Goal: Information Seeking & Learning: Learn about a topic

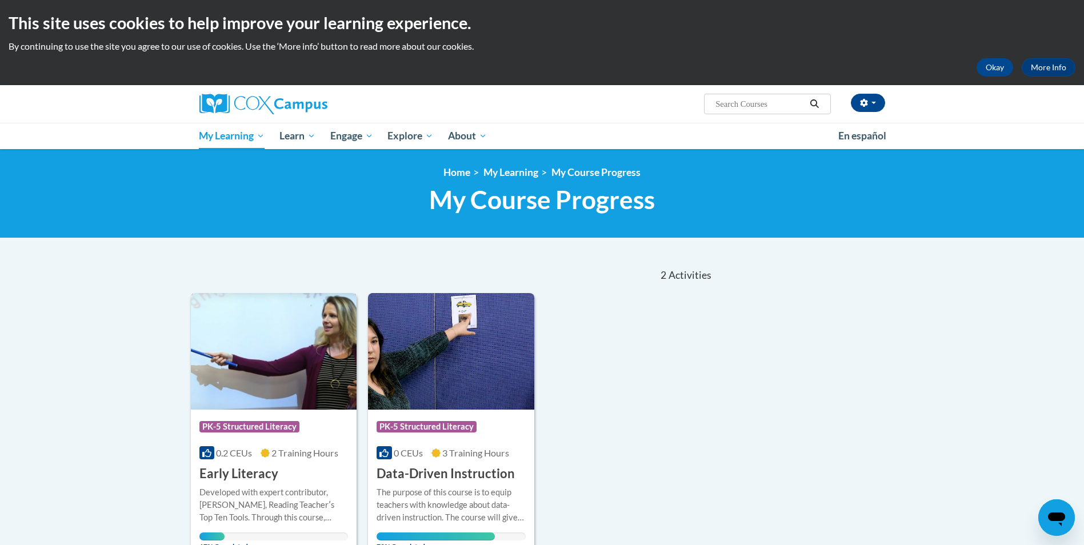
click at [257, 428] on span "PK-5 Structured Literacy" at bounding box center [249, 426] width 100 height 11
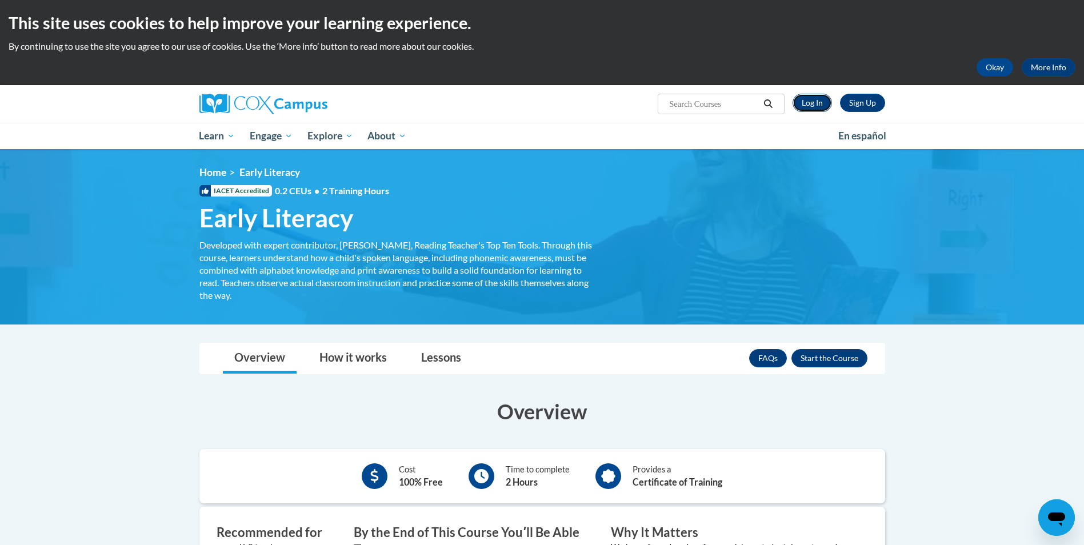
click at [811, 106] on link "Log In" at bounding box center [811, 103] width 39 height 18
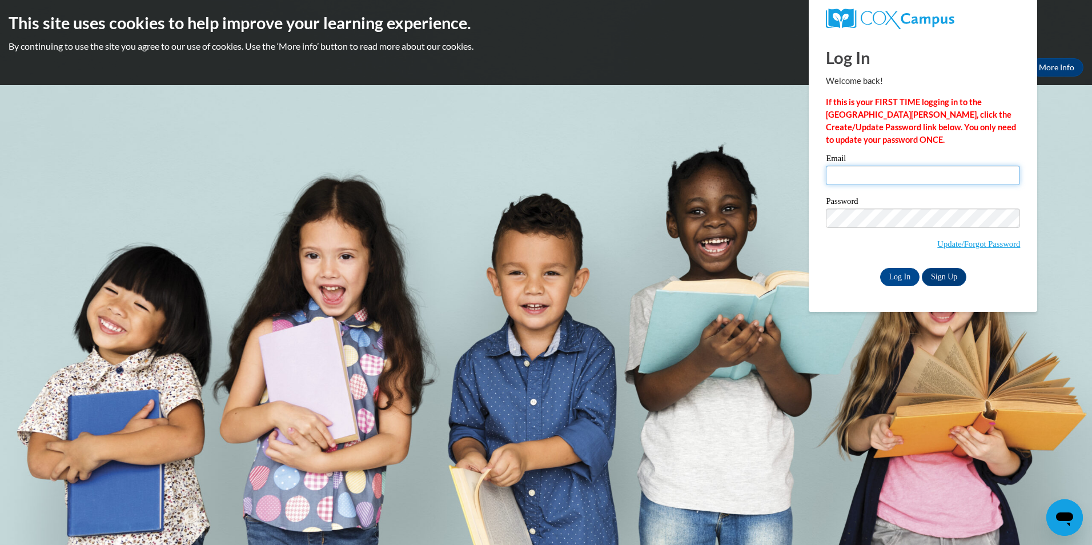
click at [862, 181] on input "Email" at bounding box center [923, 175] width 194 height 19
type input "a"
type input "aelmi@student.clayton.edu"
click at [880, 268] on input "Log In" at bounding box center [900, 277] width 40 height 18
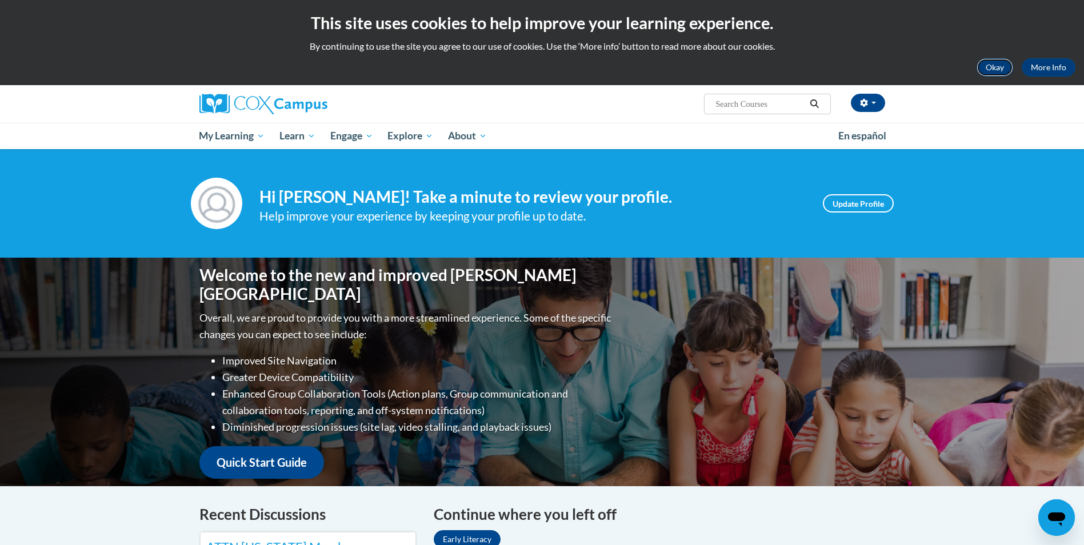
click at [983, 69] on button "Okay" at bounding box center [994, 67] width 37 height 18
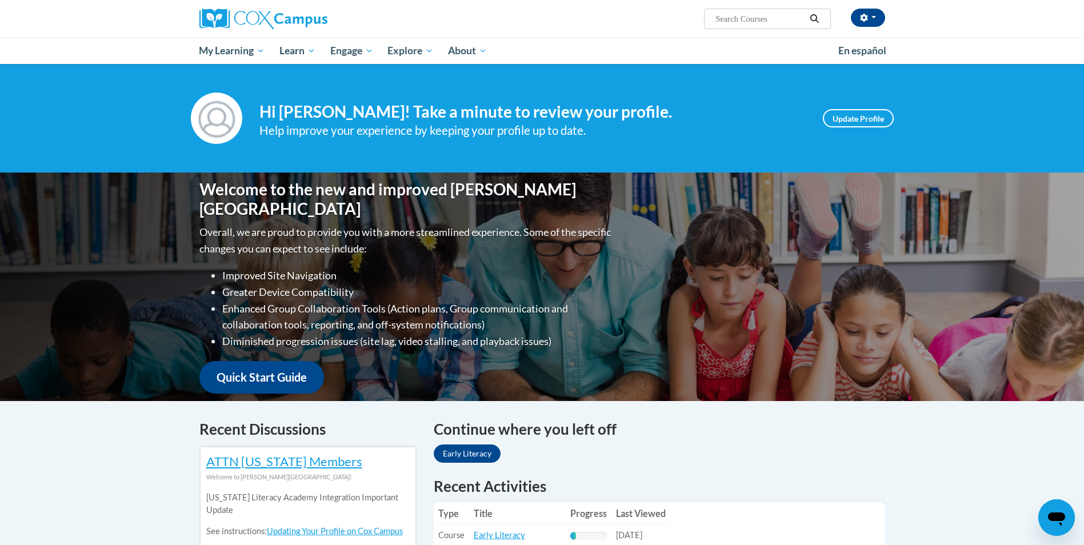
scroll to position [229, 0]
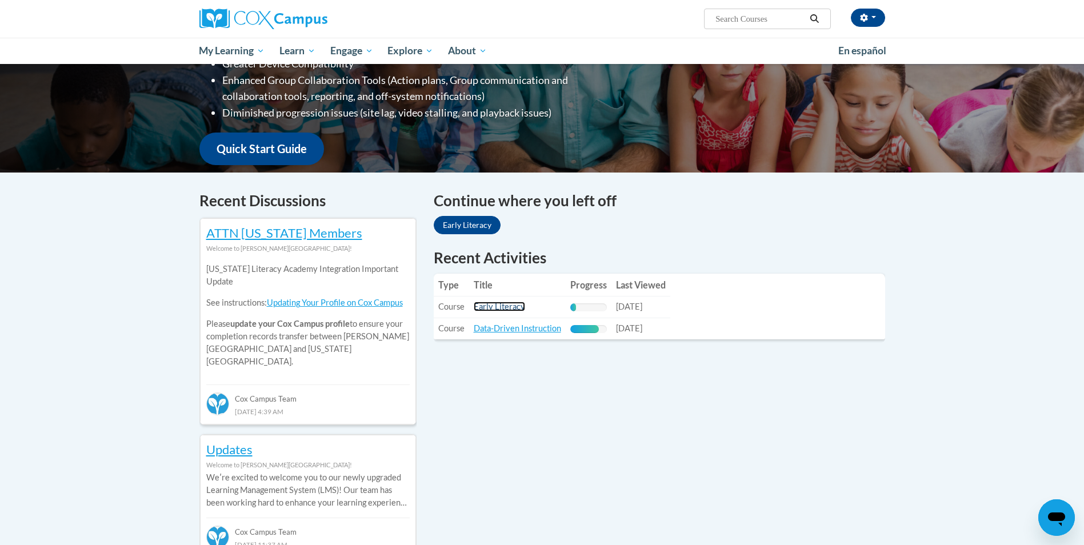
click at [507, 303] on link "Early Literacy" at bounding box center [499, 307] width 51 height 10
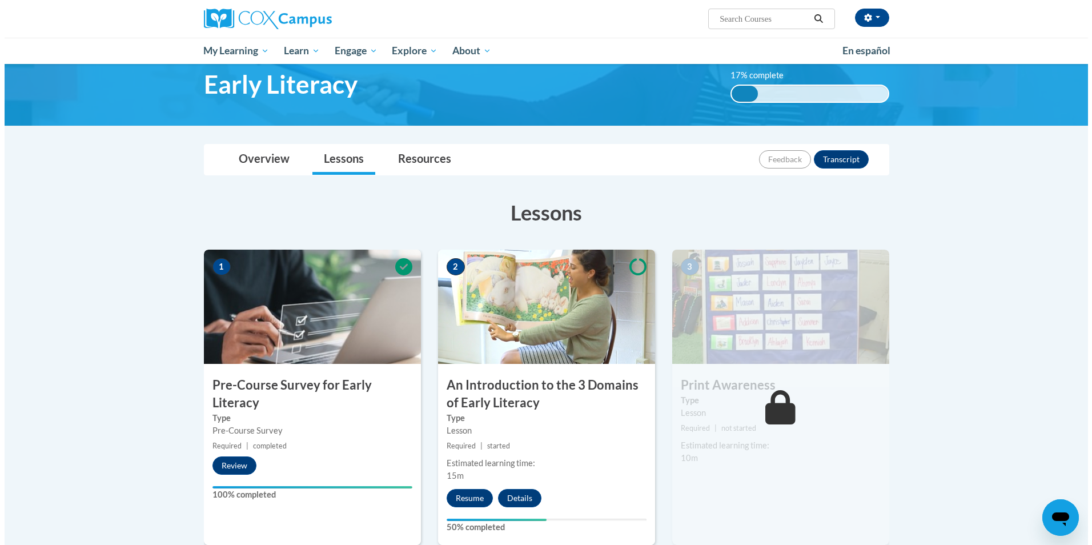
scroll to position [114, 0]
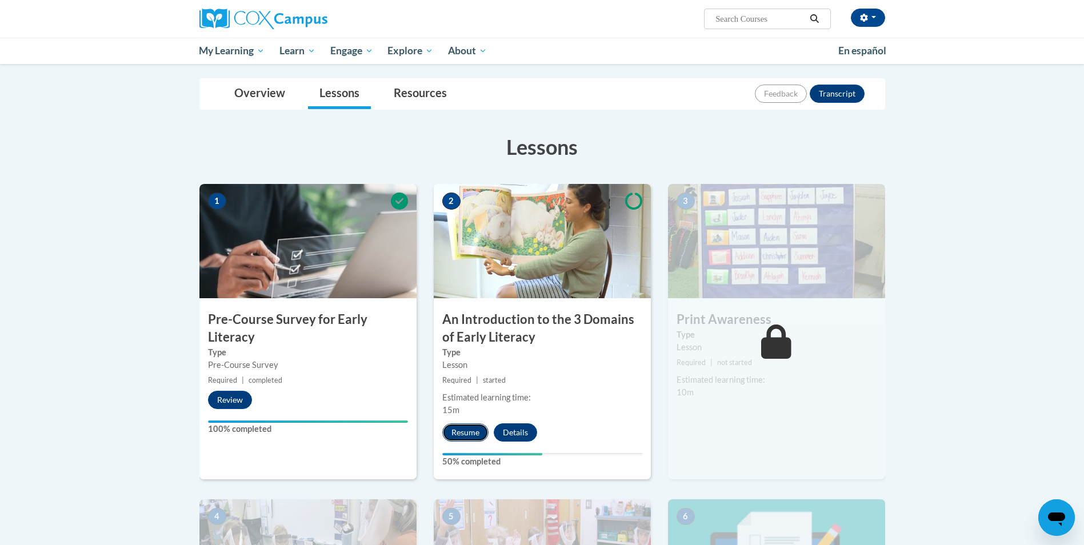
click at [470, 426] on button "Resume" at bounding box center [465, 432] width 46 height 18
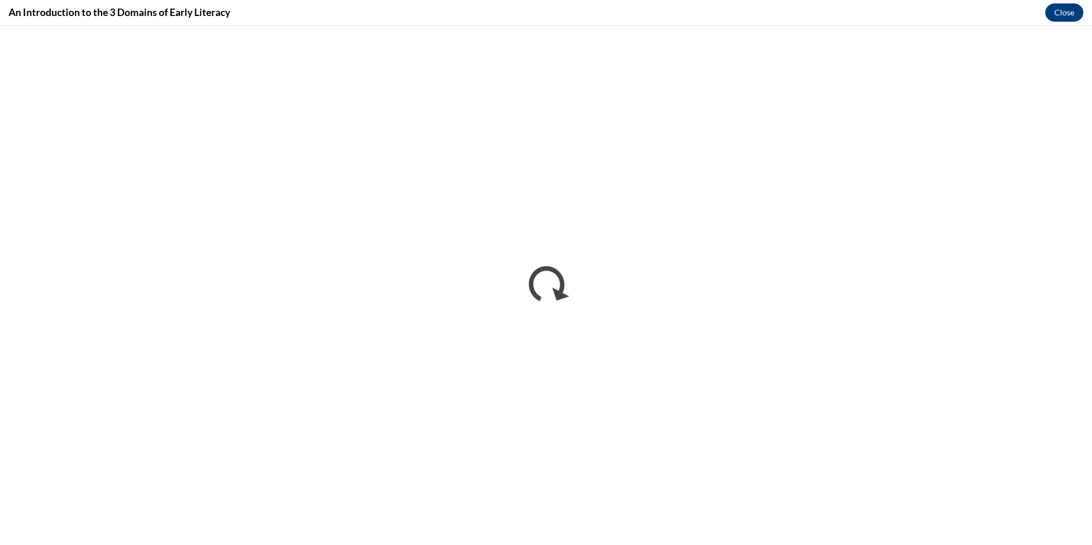
scroll to position [0, 0]
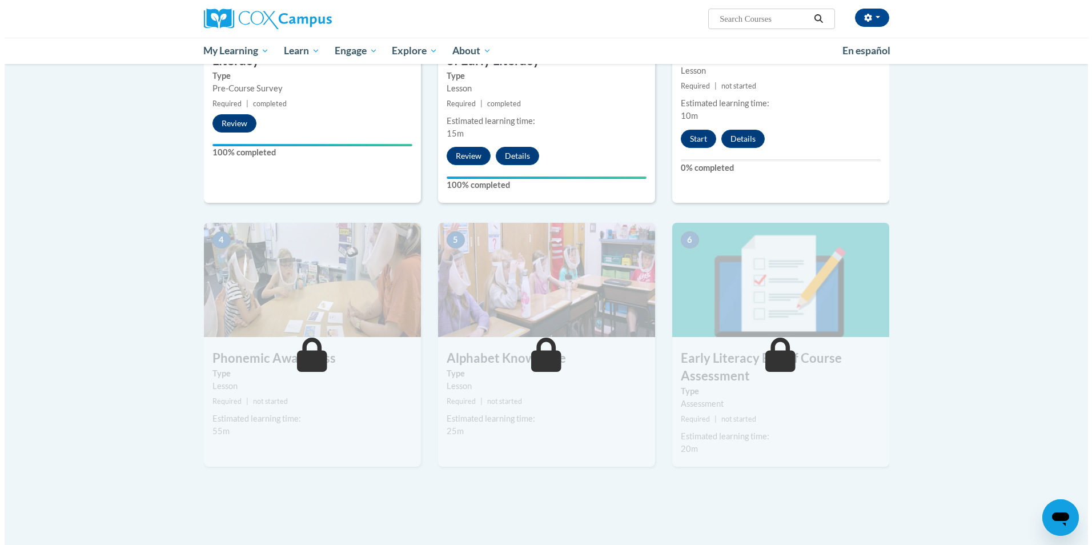
scroll to position [229, 0]
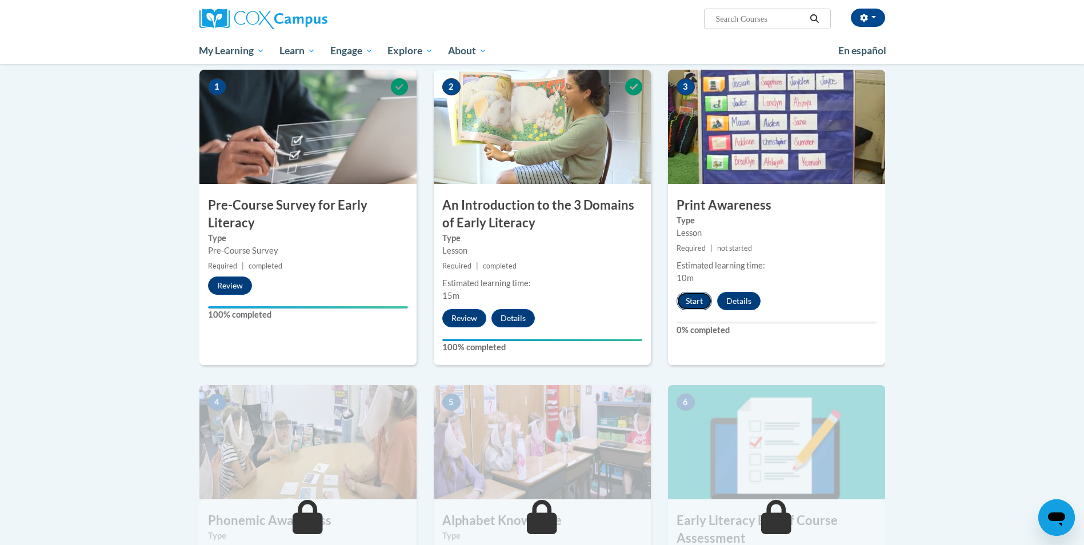
click at [701, 303] on button "Start" at bounding box center [693, 301] width 35 height 18
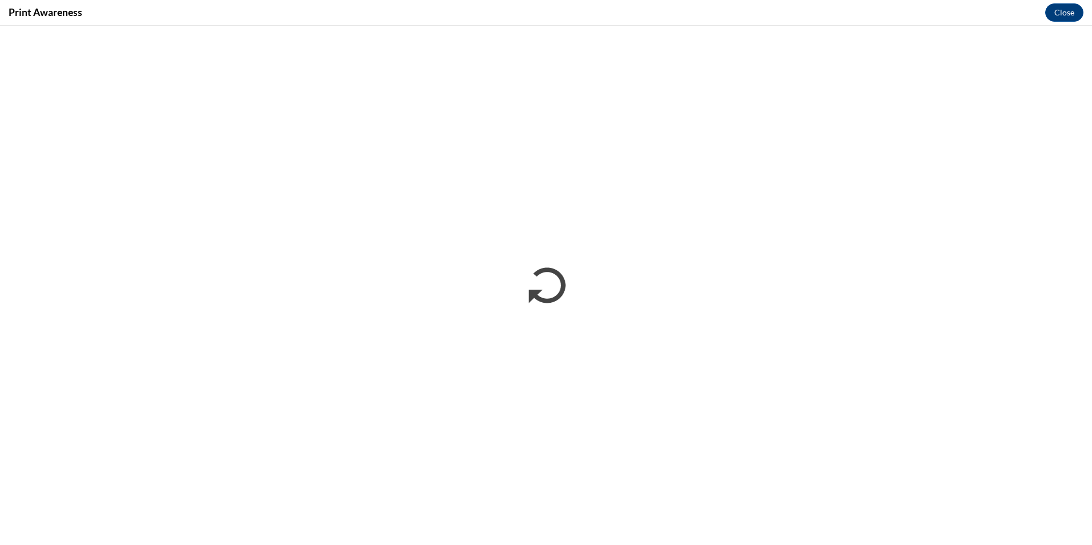
scroll to position [0, 0]
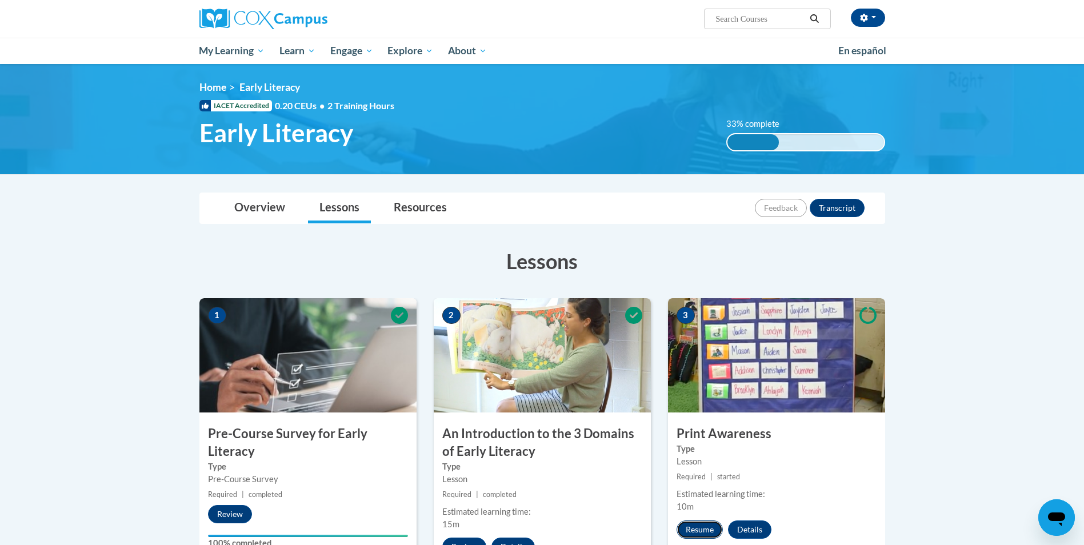
click at [702, 532] on button "Resume" at bounding box center [699, 529] width 46 height 18
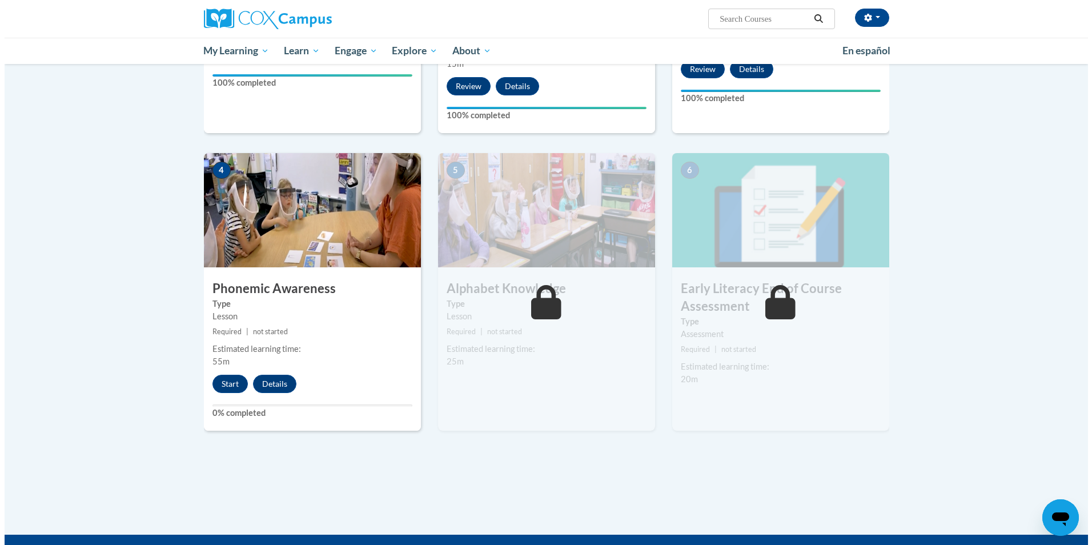
scroll to position [514, 0]
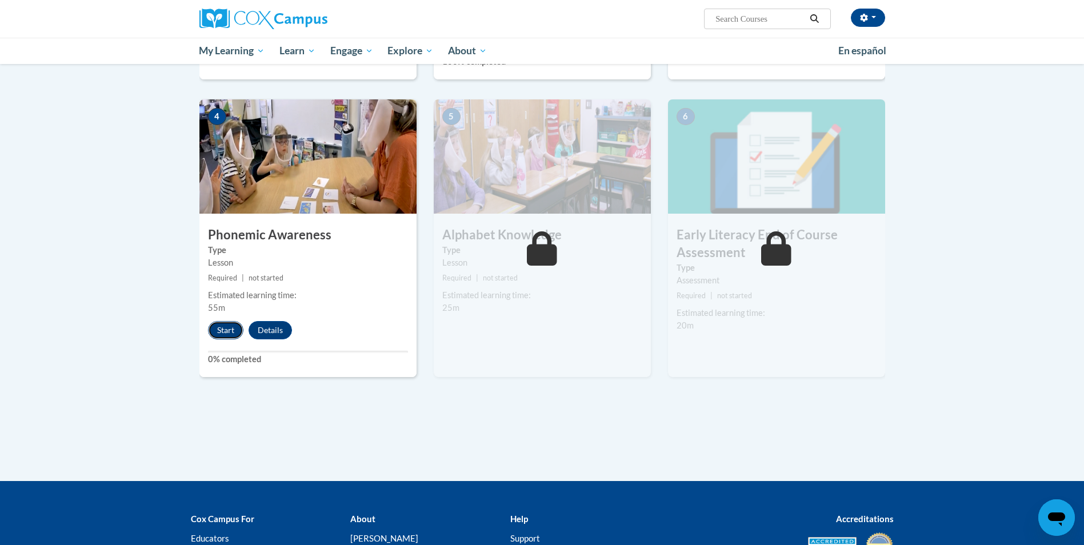
click at [227, 324] on button "Start" at bounding box center [225, 330] width 35 height 18
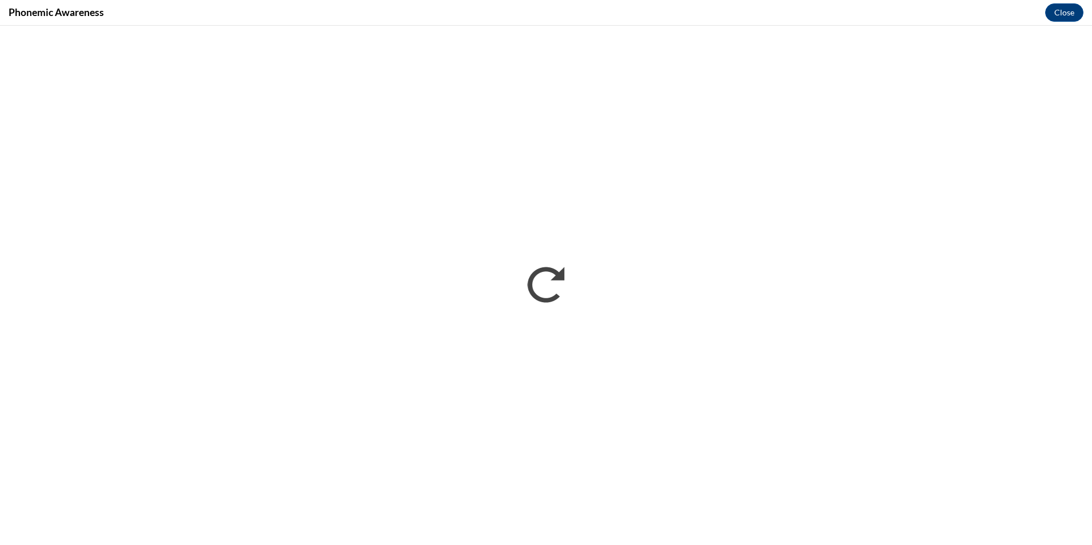
scroll to position [0, 0]
